Goal: Check status: Check status

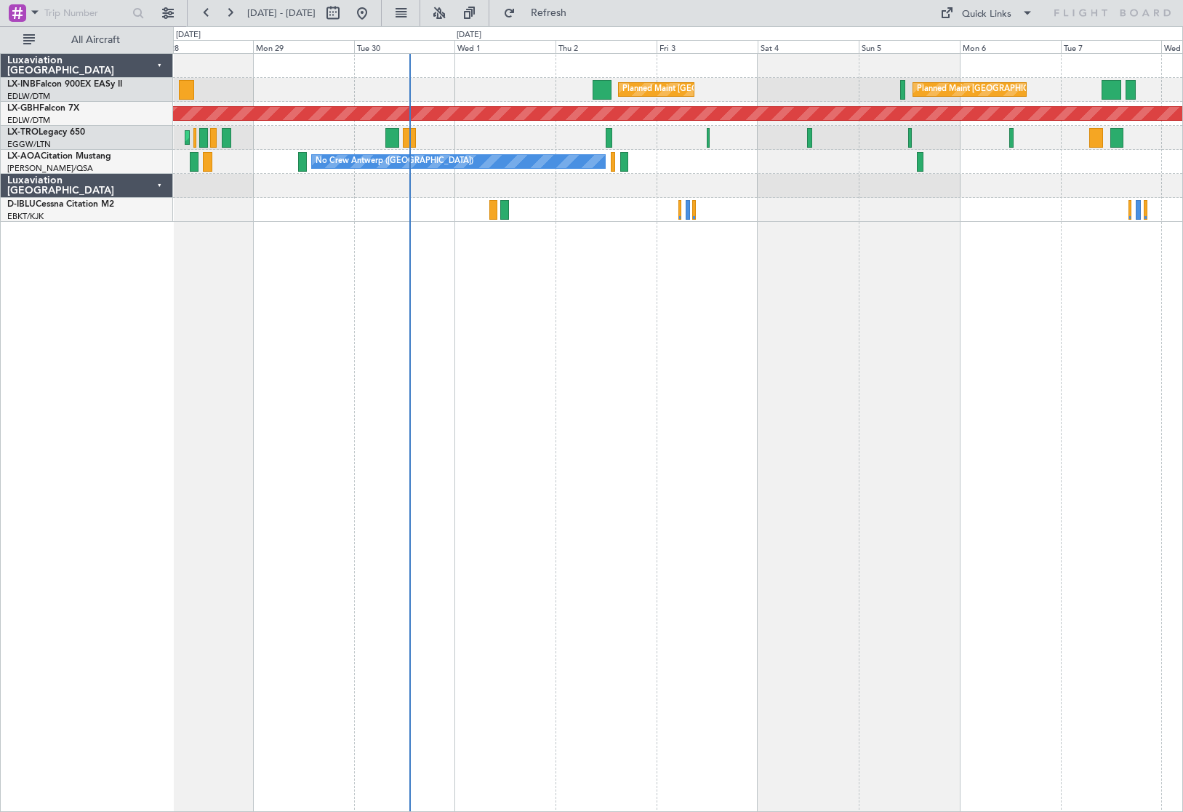
click at [608, 518] on div "Planned Maint [GEOGRAPHIC_DATA] ([GEOGRAPHIC_DATA]) Planned Maint [GEOGRAPHIC_D…" at bounding box center [678, 432] width 1010 height 759
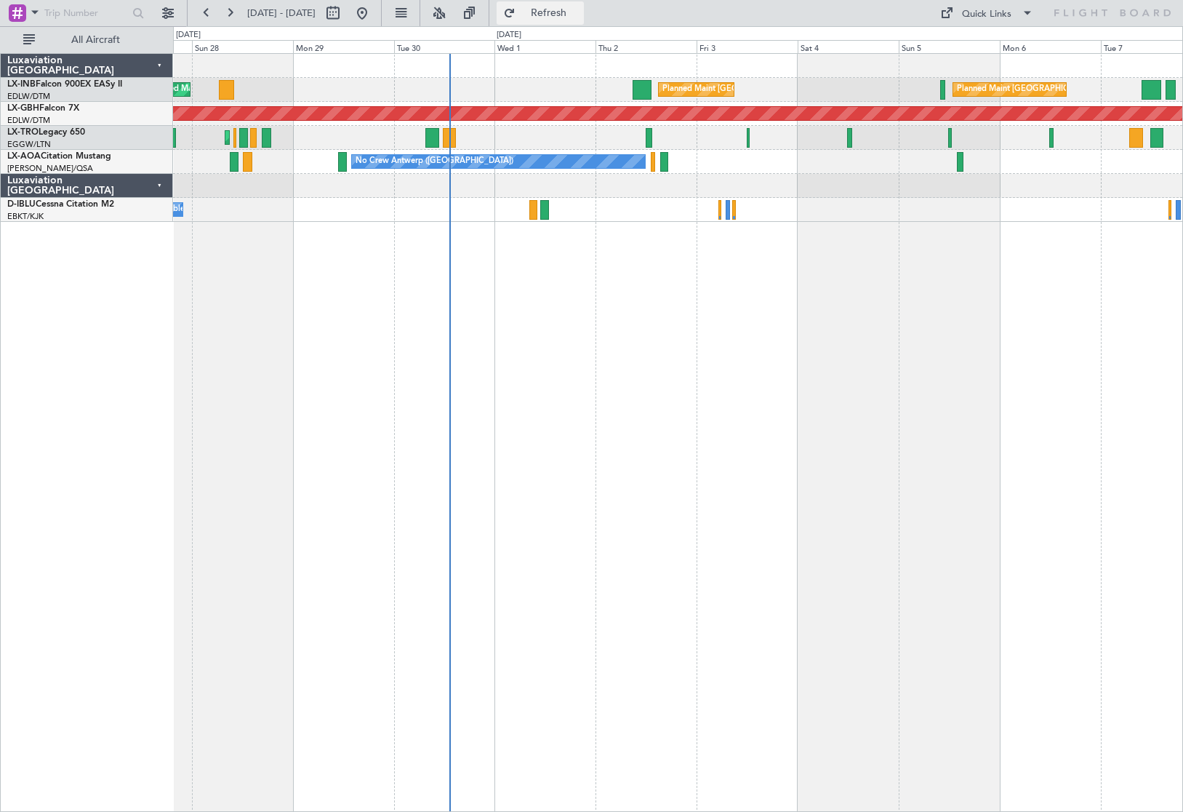
click at [580, 18] on span "Refresh" at bounding box center [549, 13] width 61 height 10
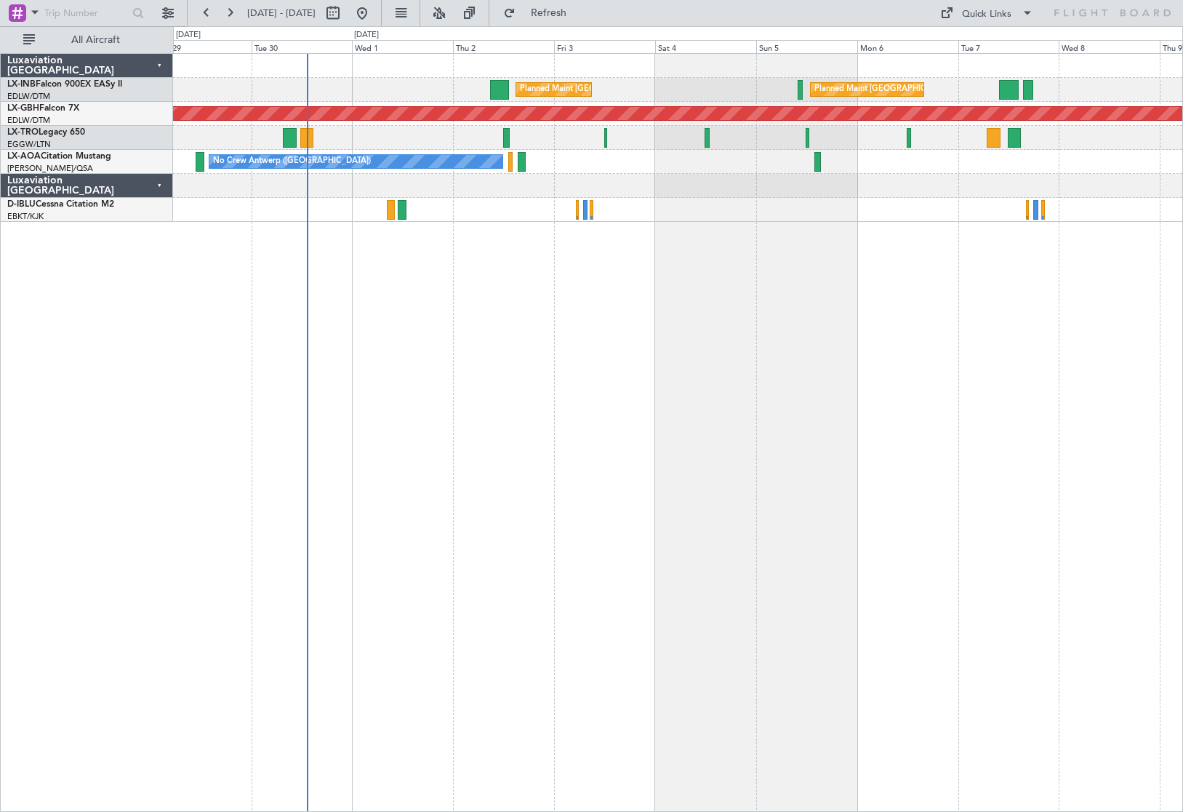
click at [530, 312] on div "Planned Maint [GEOGRAPHIC_DATA] ([GEOGRAPHIC_DATA]) Planned Maint [GEOGRAPHIC_D…" at bounding box center [678, 432] width 1010 height 759
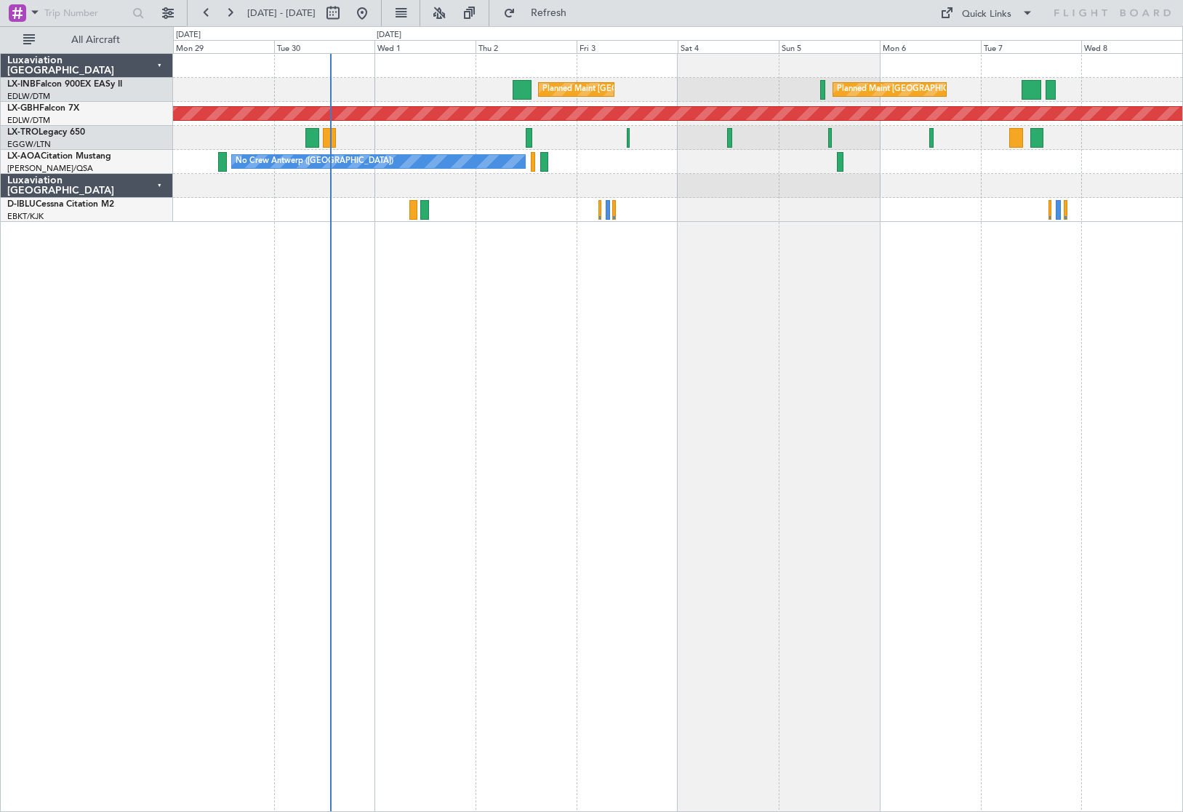
click at [616, 475] on div "Planned Maint [GEOGRAPHIC_DATA] ([GEOGRAPHIC_DATA]) Planned Maint [GEOGRAPHIC_D…" at bounding box center [678, 432] width 1010 height 759
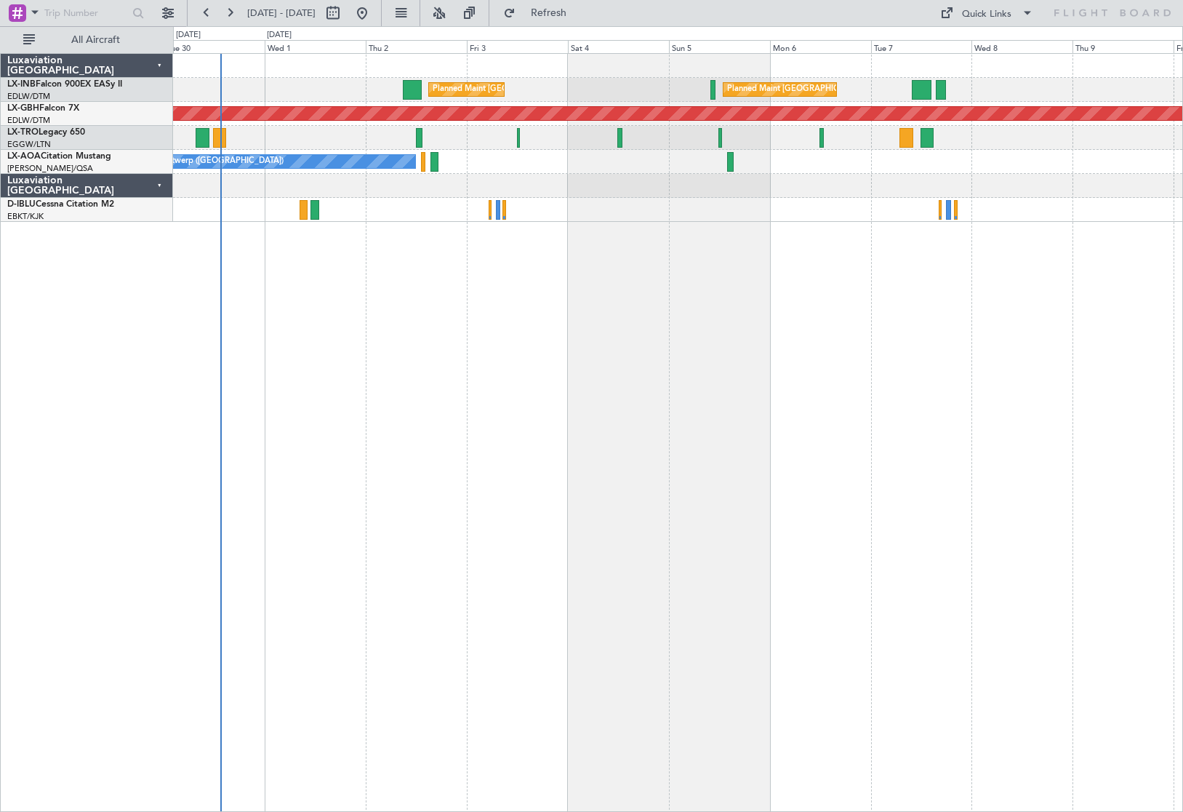
click at [558, 411] on div "Planned Maint [GEOGRAPHIC_DATA] ([GEOGRAPHIC_DATA]) Planned Maint [GEOGRAPHIC_D…" at bounding box center [678, 432] width 1010 height 759
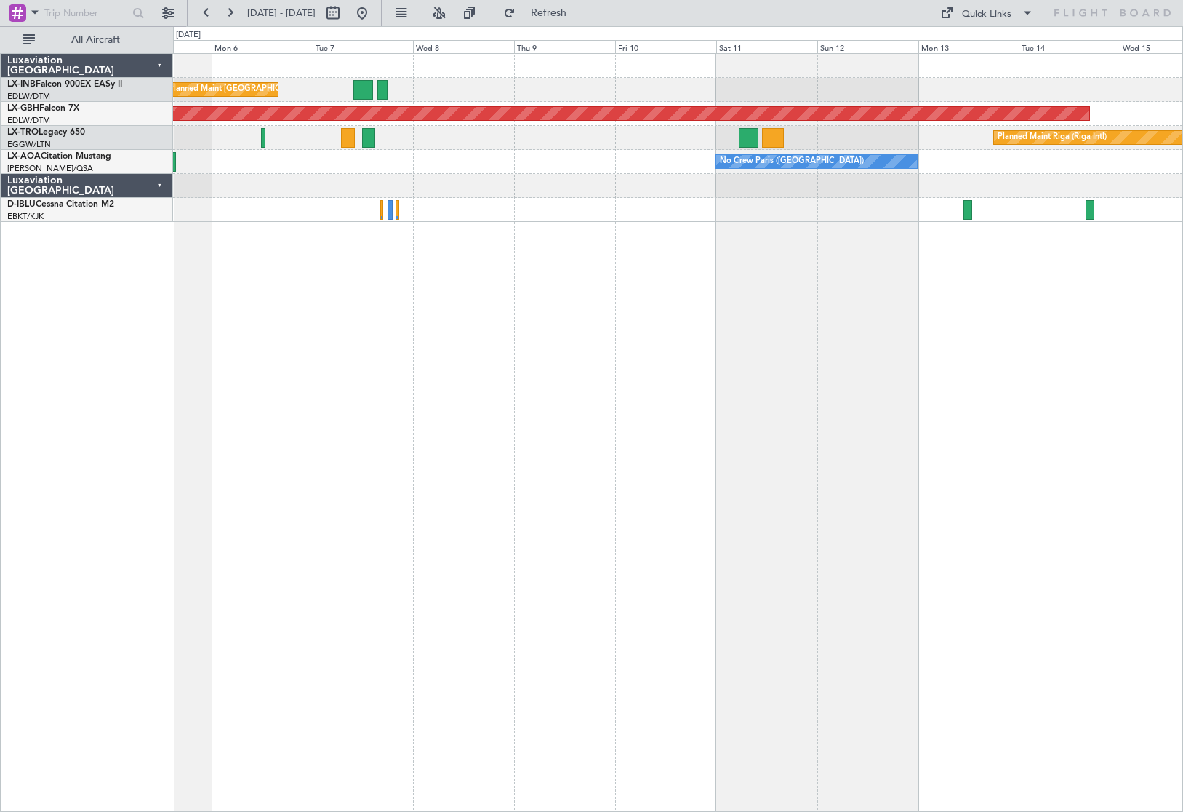
click at [410, 361] on div "Planned Maint [GEOGRAPHIC_DATA] ([GEOGRAPHIC_DATA]) Planned Maint [GEOGRAPHIC_D…" at bounding box center [678, 432] width 1010 height 759
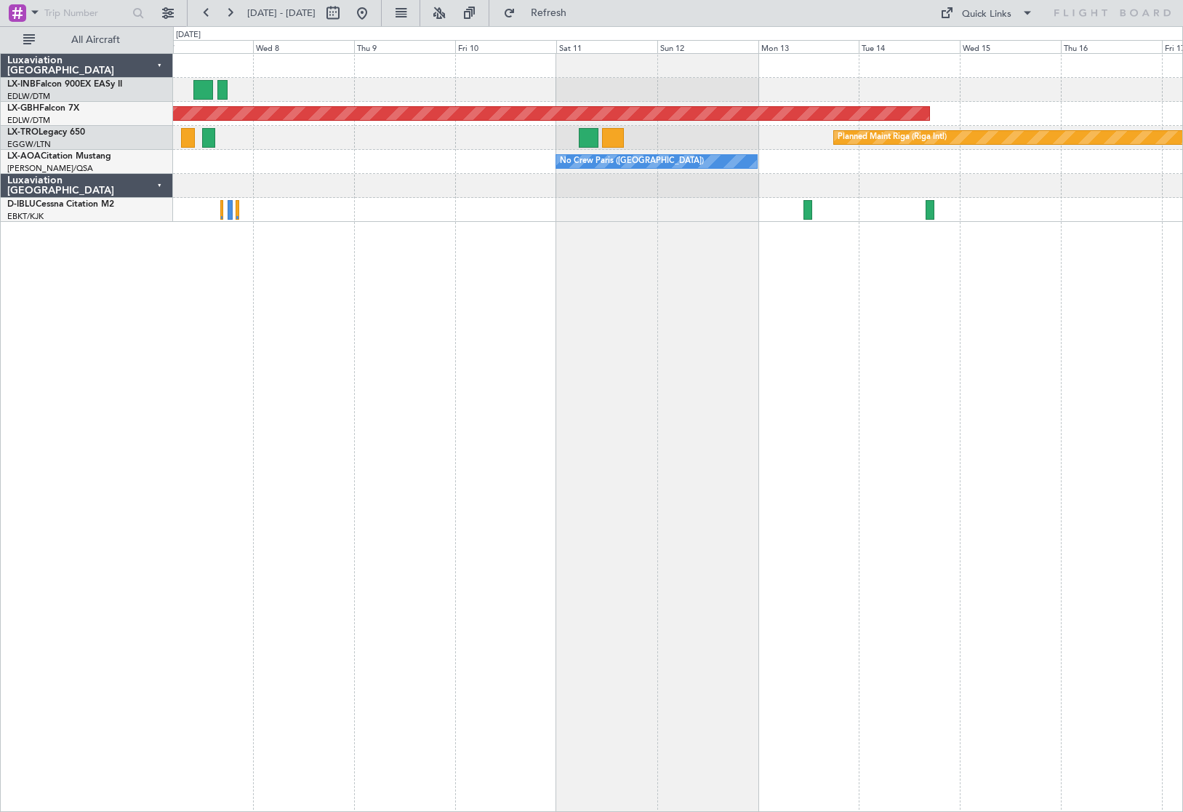
click at [425, 415] on div "Planned Maint [GEOGRAPHIC_DATA] ([GEOGRAPHIC_DATA]) Planned Maint Nurnberg Plan…" at bounding box center [678, 432] width 1010 height 759
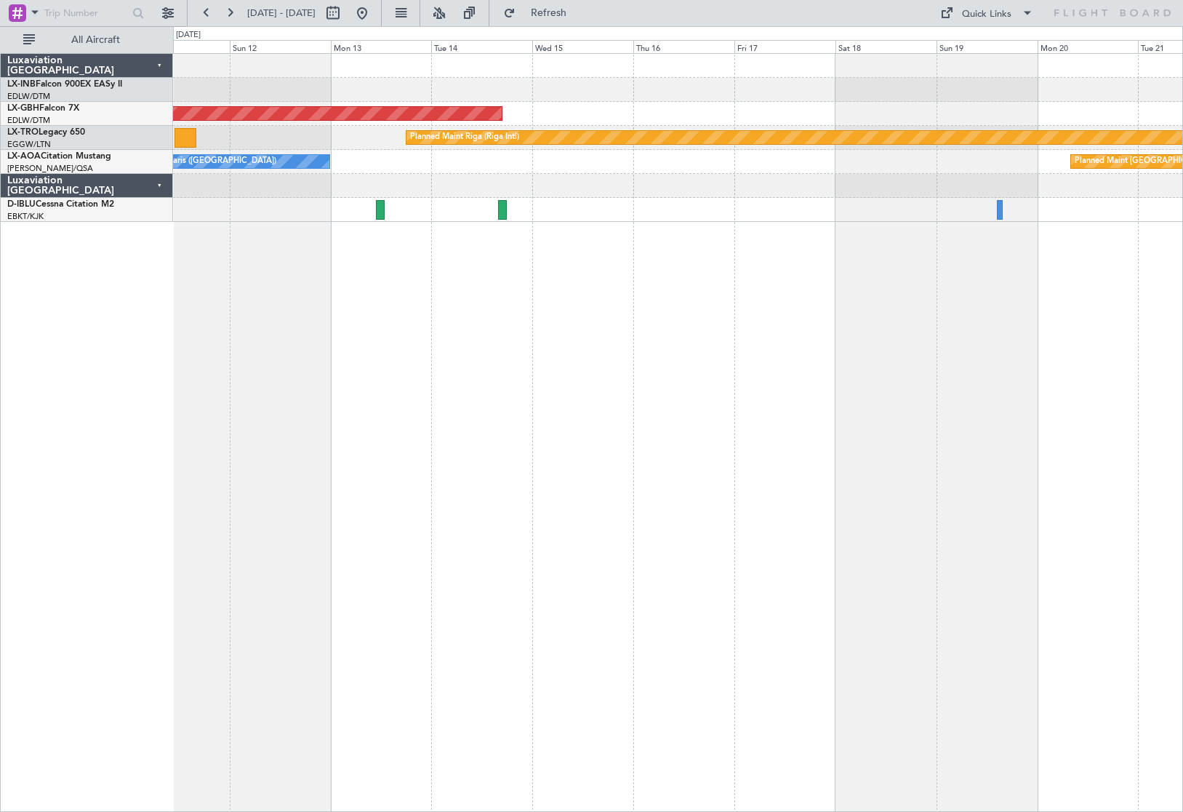
click at [391, 445] on div "Planned Maint Nurnberg Planned Maint [GEOGRAPHIC_DATA] (Riga Intl) No Crew [GEO…" at bounding box center [678, 432] width 1010 height 759
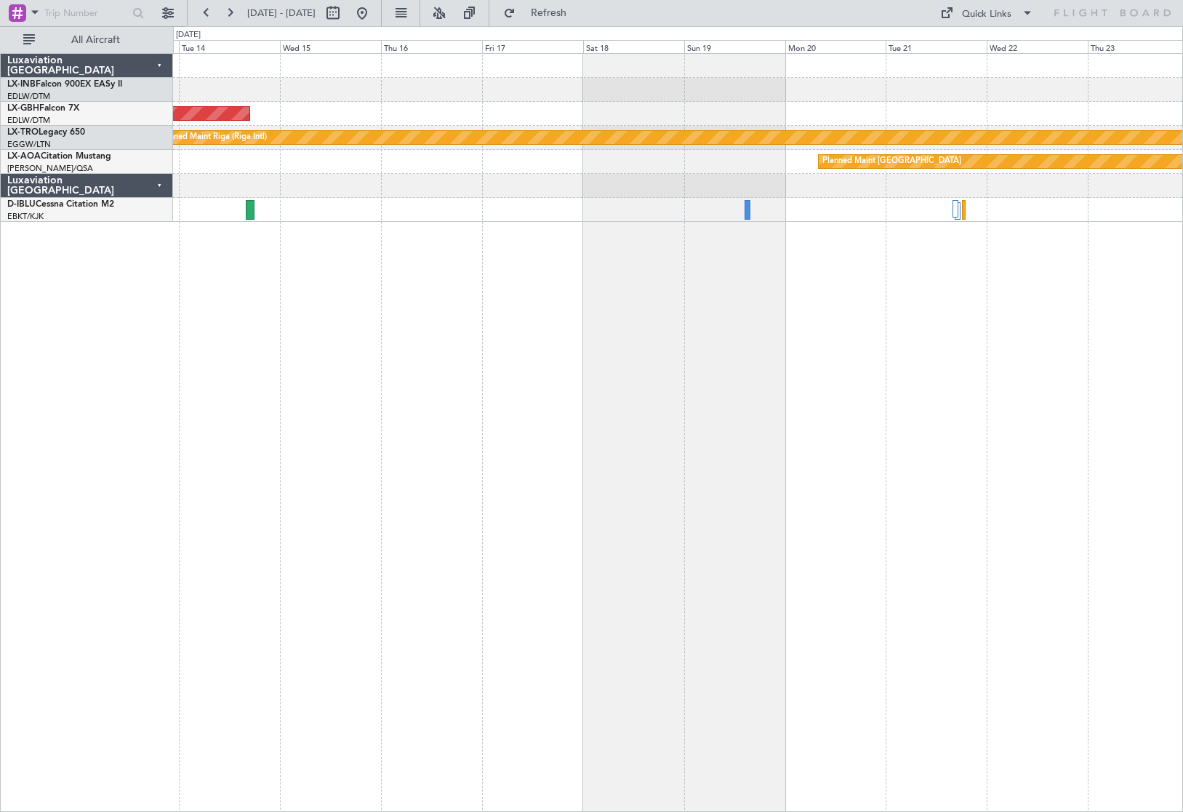
click at [282, 404] on div "Planned Maint Nurnberg Planned Maint [GEOGRAPHIC_DATA] (Riga Intl) Planned Main…" at bounding box center [678, 432] width 1010 height 759
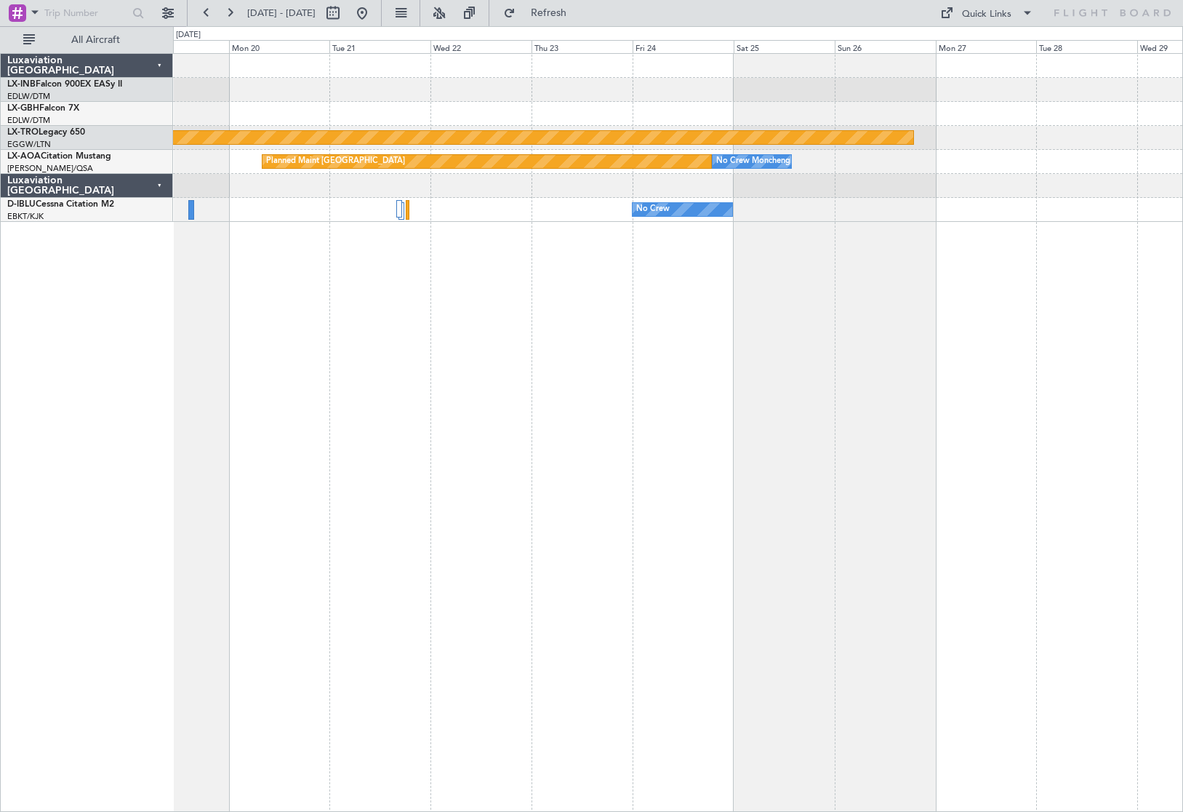
click at [267, 412] on div "Planned Maint Riga (Riga Intl) Planned Maint [GEOGRAPHIC_DATA] No Crew [GEOGRAP…" at bounding box center [678, 432] width 1010 height 759
